Goal: Find specific page/section: Find specific page/section

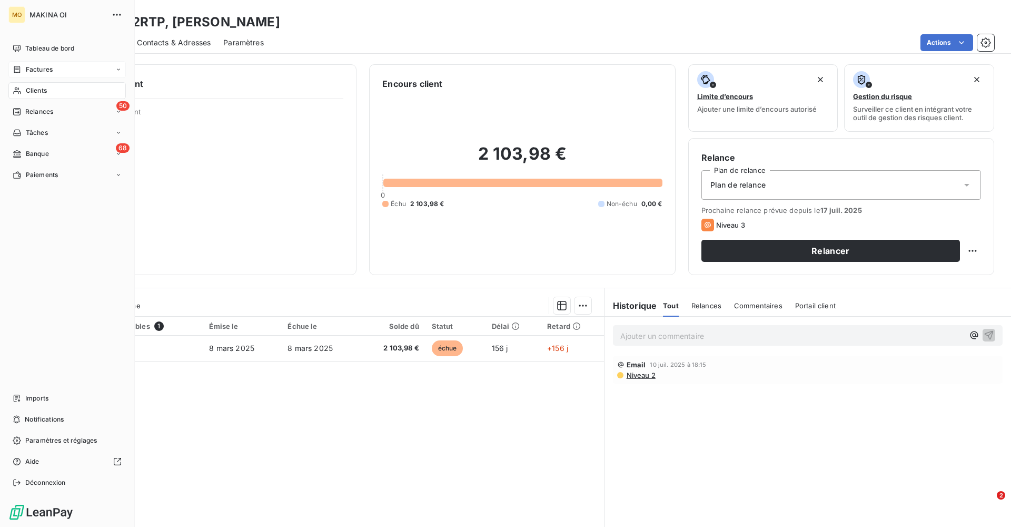
click at [16, 70] on icon at bounding box center [17, 69] width 9 height 8
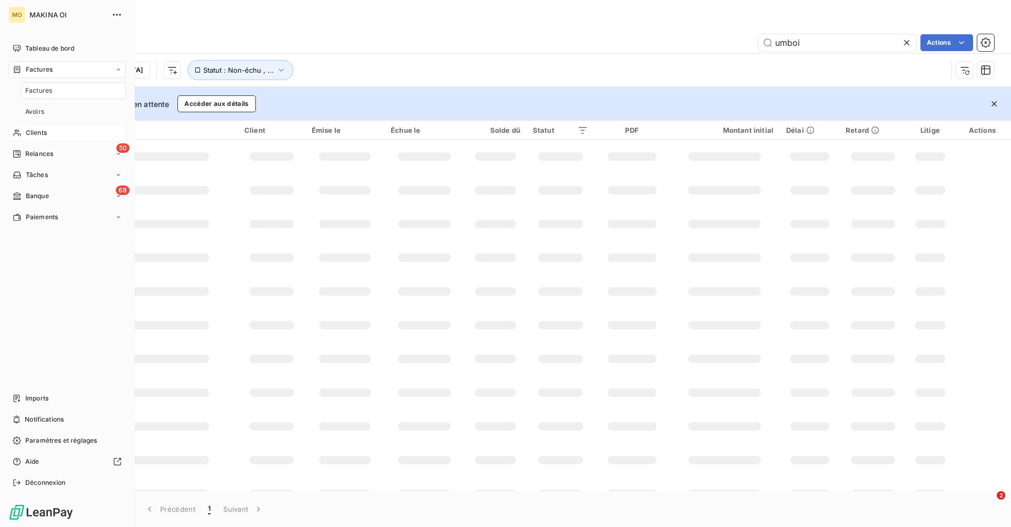
click at [41, 90] on nav "Tableau de bord Factures Factures Avoirs Clients 50 Relances Tâches 68 Banque P…" at bounding box center [66, 132] width 117 height 185
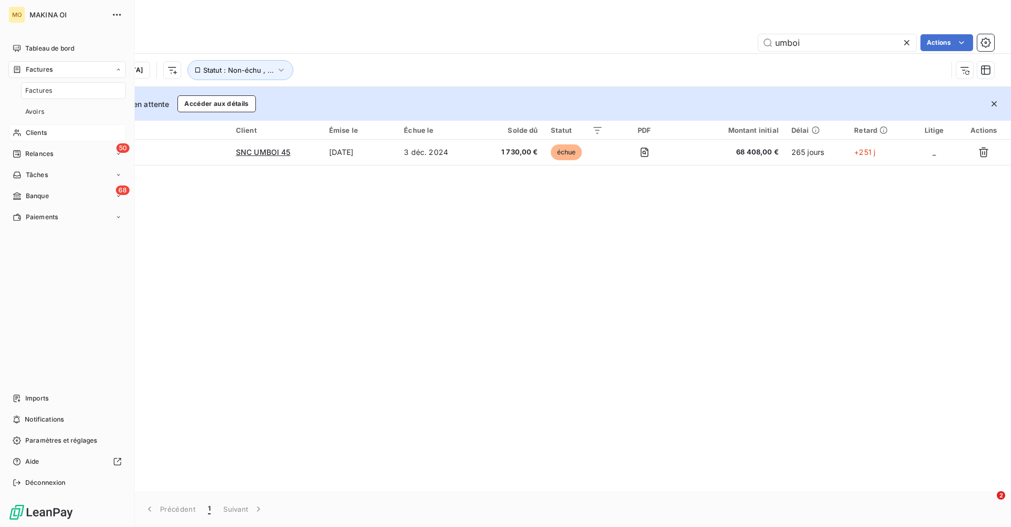
click at [39, 133] on span "Clients" at bounding box center [36, 132] width 21 height 9
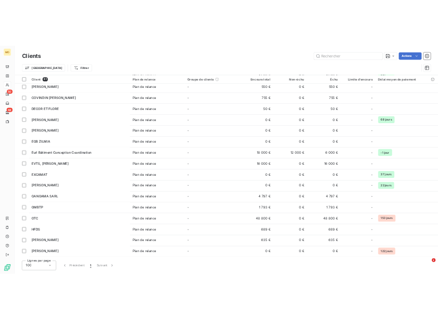
scroll to position [130, 0]
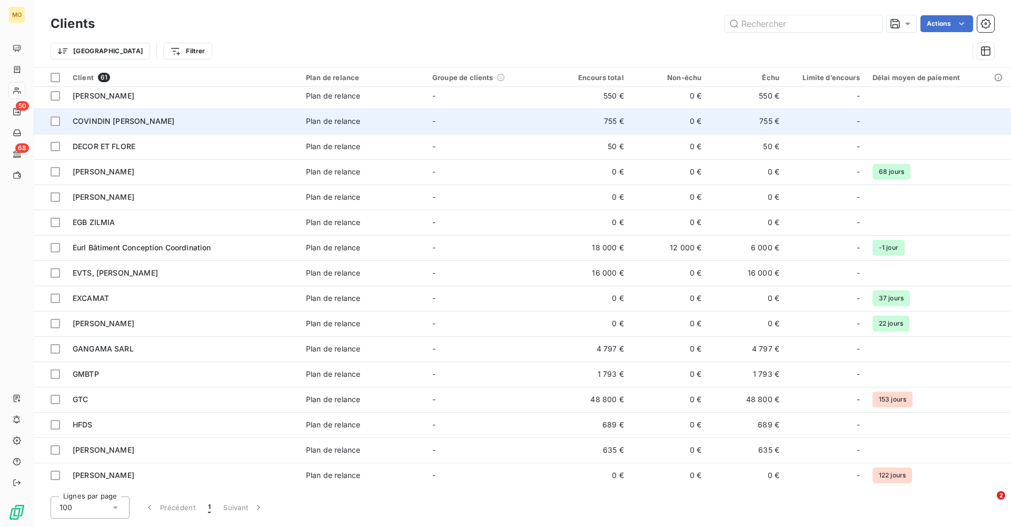
click at [107, 121] on span "COVINDIN [PERSON_NAME]" at bounding box center [124, 120] width 102 height 9
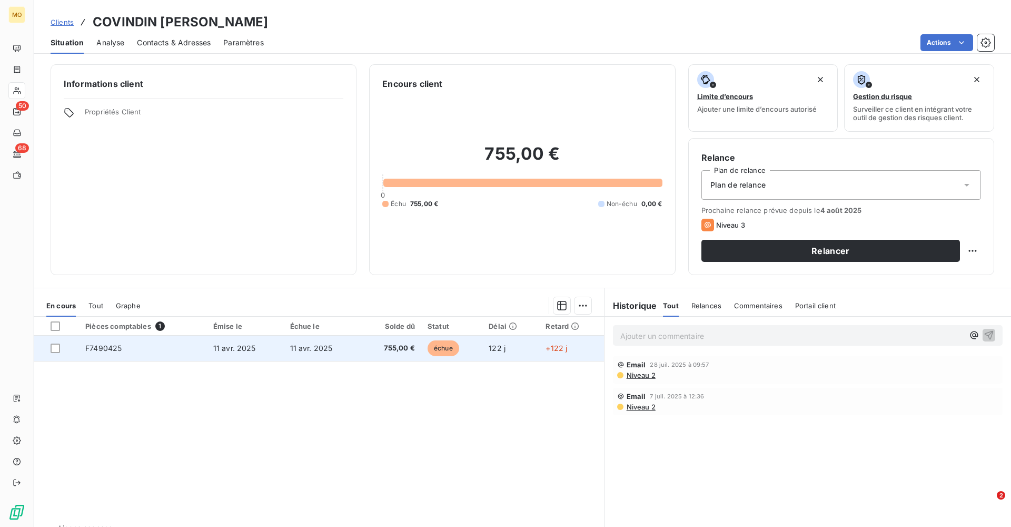
click at [121, 345] on span "F7490425" at bounding box center [103, 347] width 36 height 9
